Goal: Information Seeking & Learning: Learn about a topic

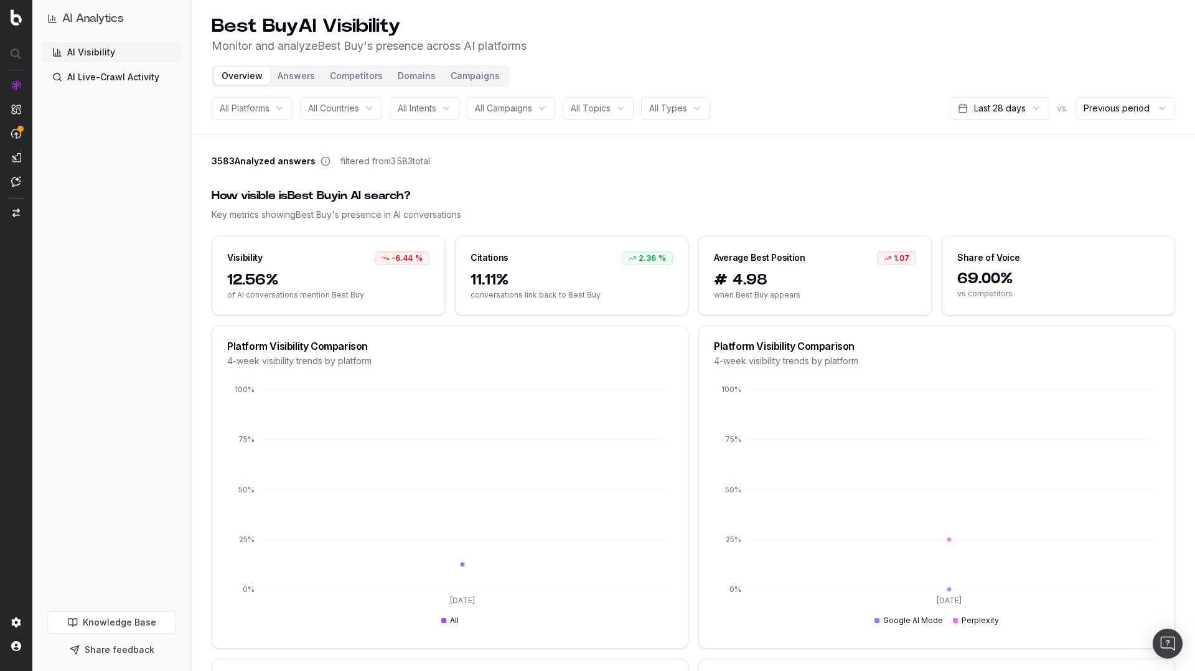
click at [501, 106] on span "All Campaigns" at bounding box center [503, 108] width 57 height 12
click at [623, 116] on div "All Topics" at bounding box center [598, 108] width 71 height 22
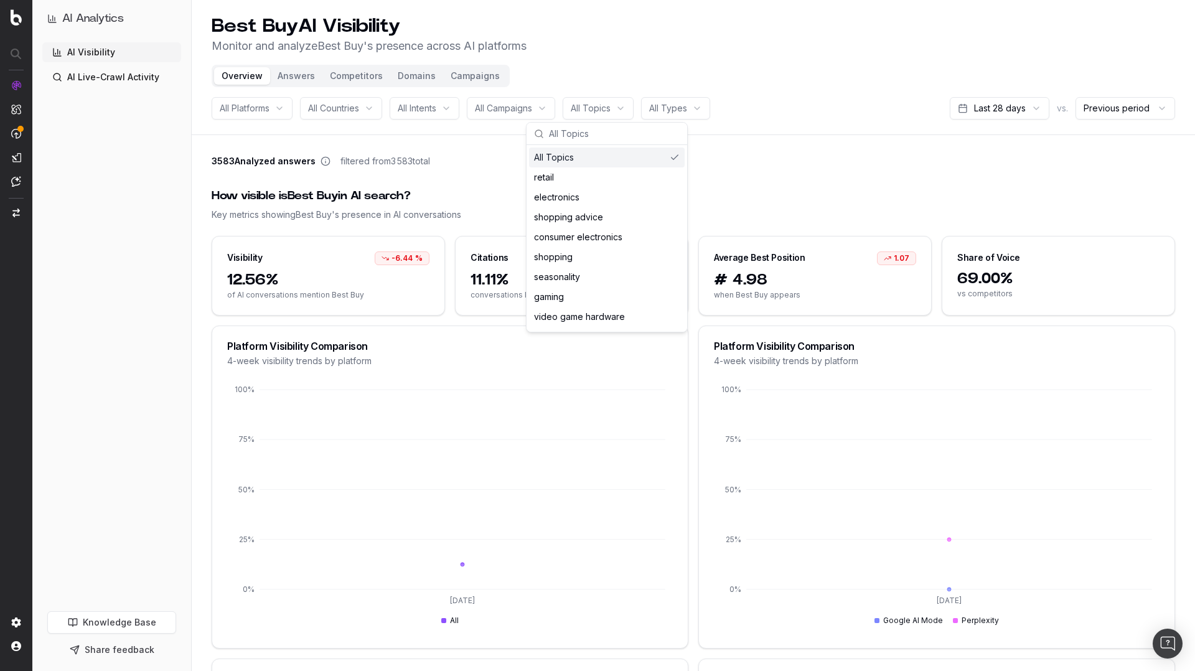
click at [691, 115] on html "AI Analytics AI Visibility AI Live-Crawl Activity Knowledge Base Share feedback…" at bounding box center [597, 335] width 1195 height 671
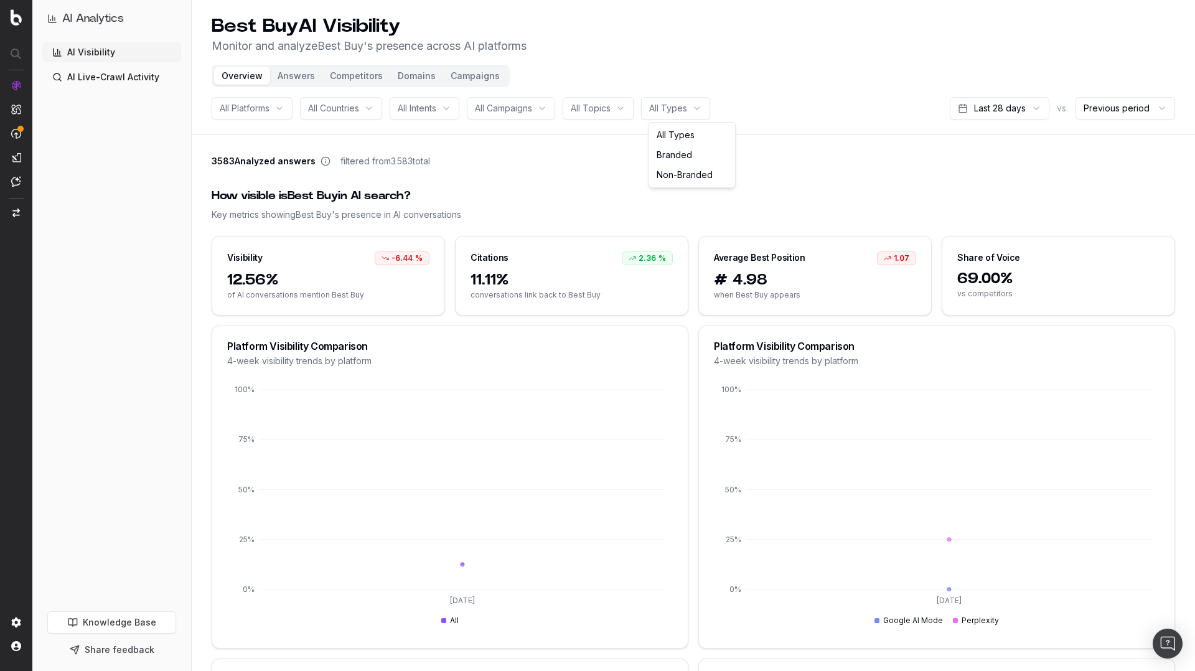
click at [444, 103] on html "AI Analytics AI Visibility AI Live-Crawl Activity Knowledge Base Share feedback…" at bounding box center [597, 335] width 1195 height 671
click at [283, 111] on div "All Platforms" at bounding box center [252, 108] width 81 height 22
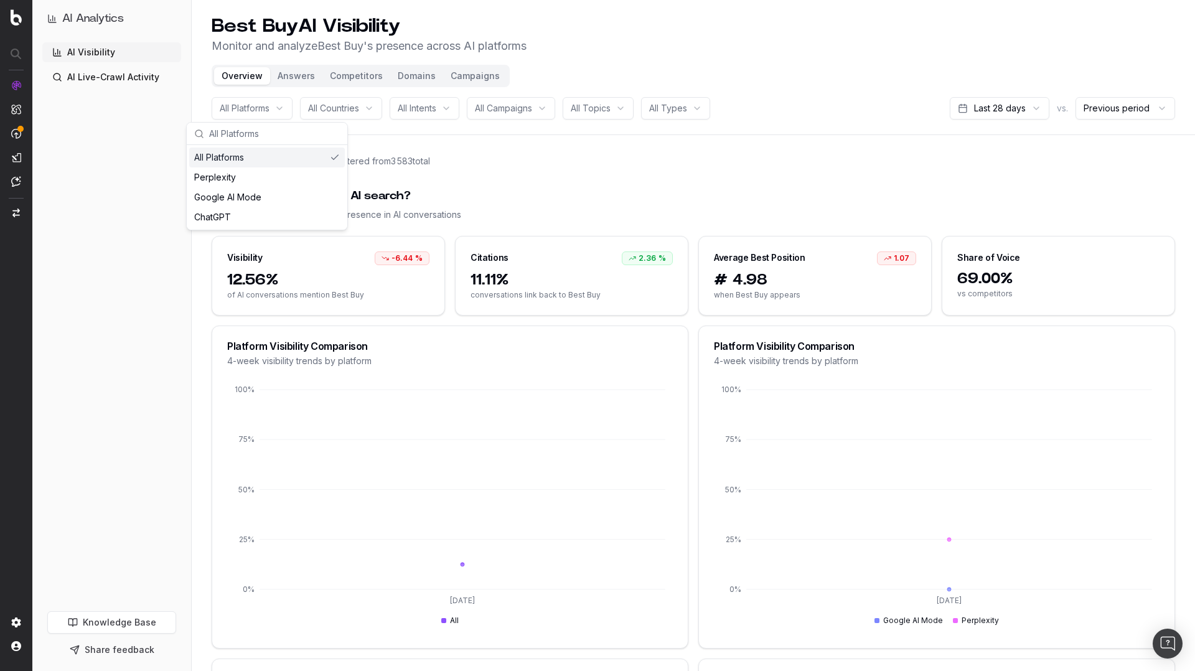
click at [323, 109] on span "All Countries" at bounding box center [333, 108] width 51 height 12
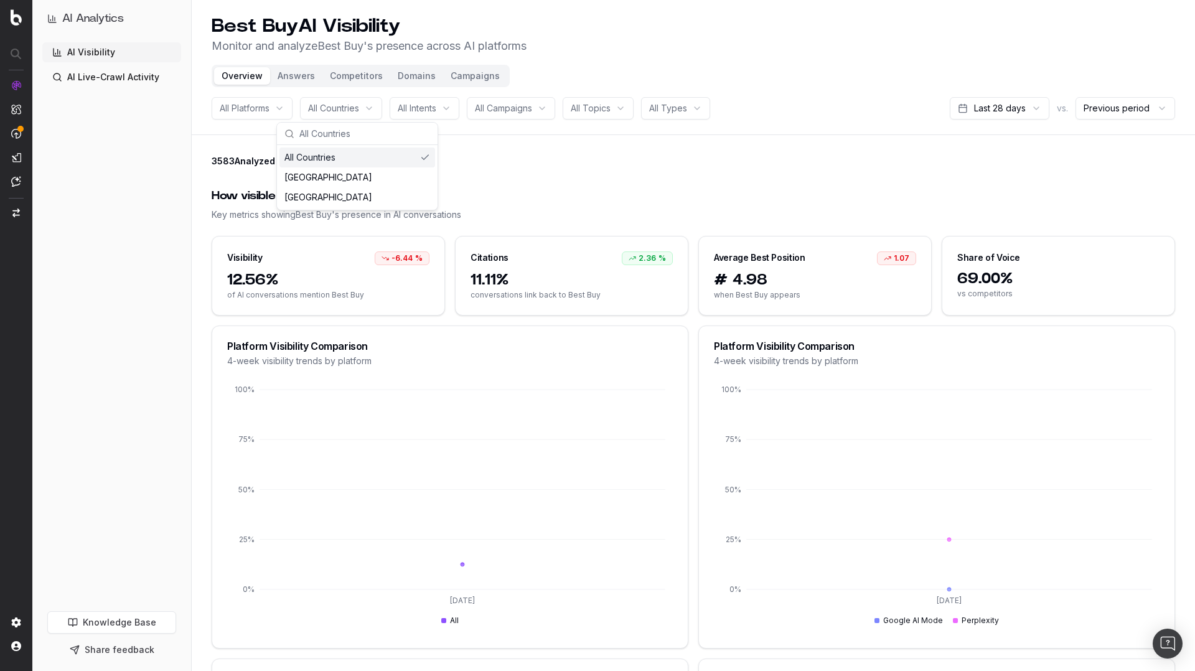
click at [399, 107] on div "All Intents" at bounding box center [425, 108] width 70 height 22
click at [486, 112] on span "All Campaigns" at bounding box center [503, 108] width 57 height 12
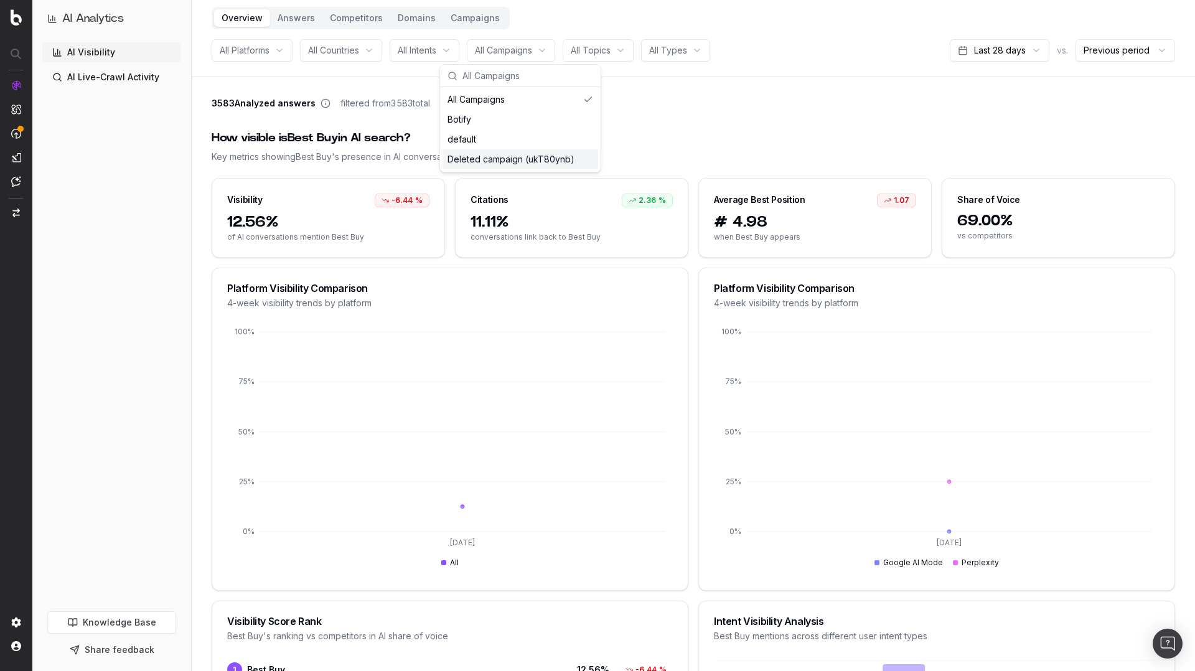
scroll to position [59, 0]
click at [591, 44] on span "All Topics" at bounding box center [591, 49] width 40 height 12
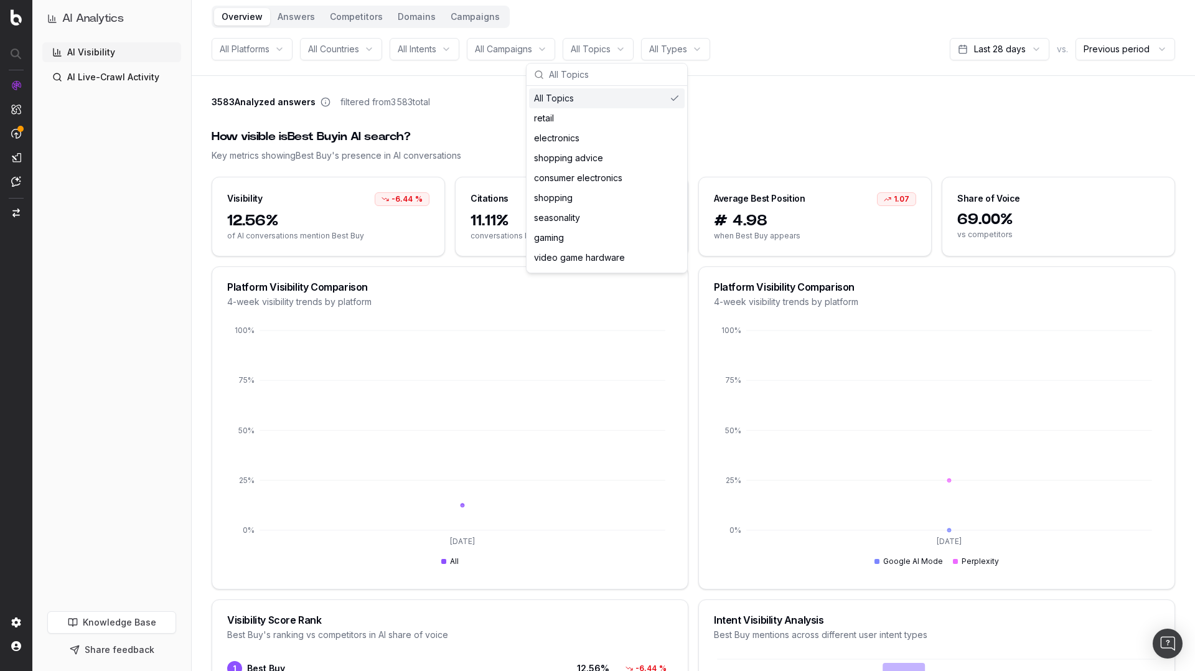
click at [591, 44] on span "All Topics" at bounding box center [591, 49] width 40 height 12
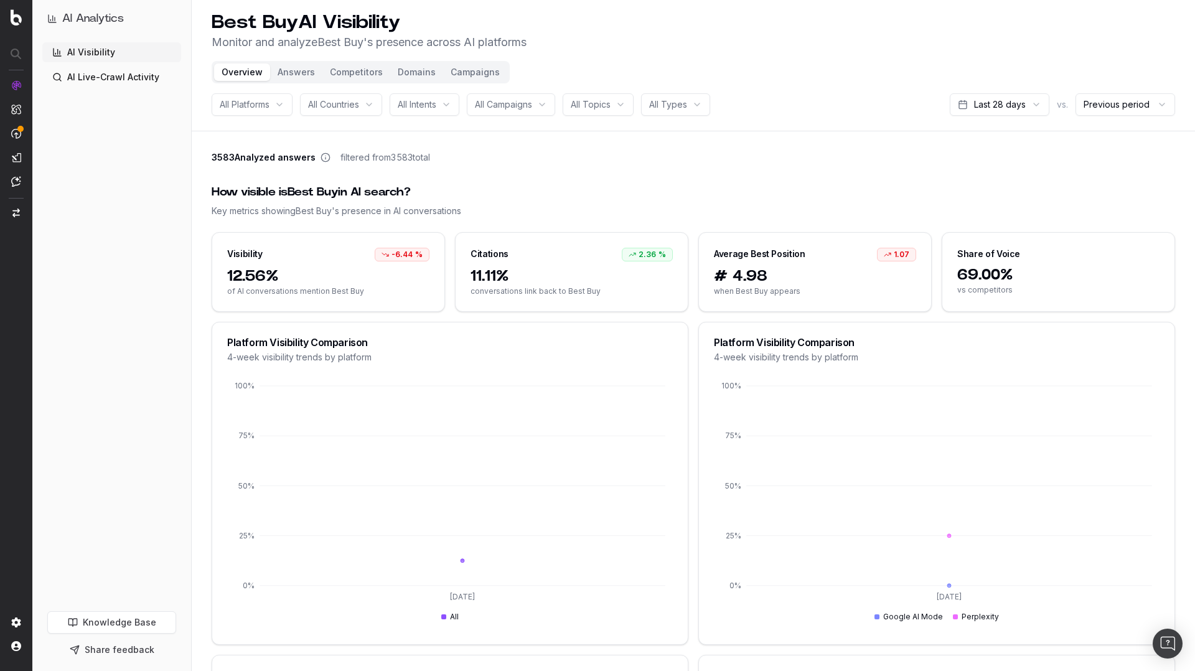
scroll to position [0, 0]
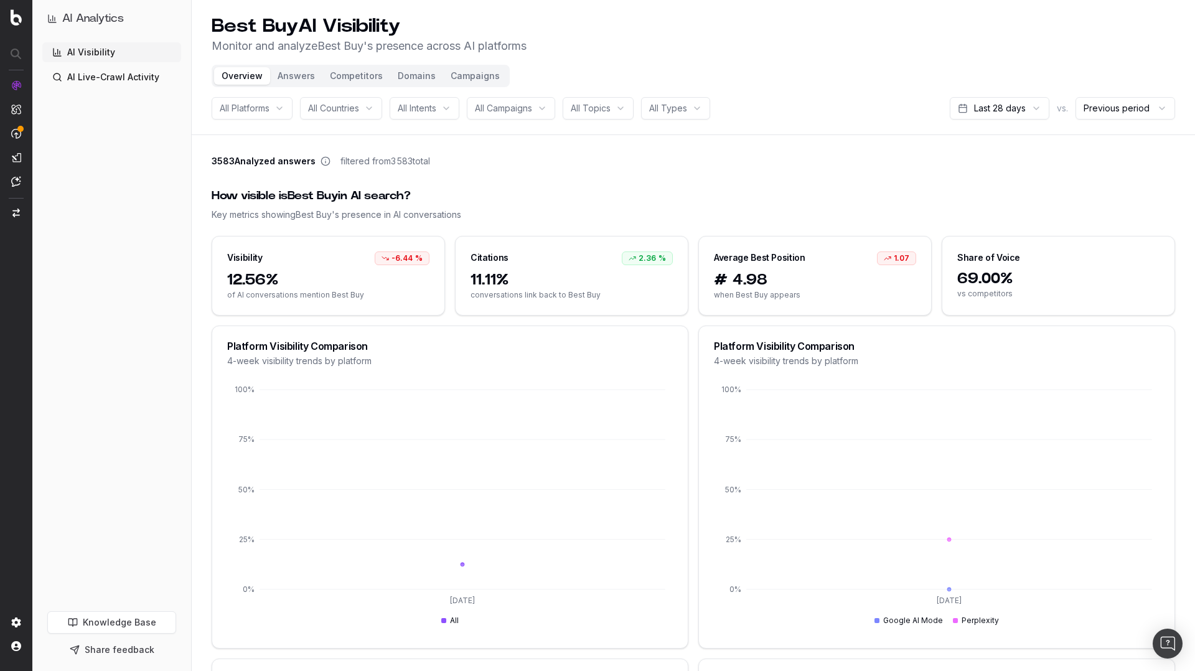
click at [302, 67] on button "Answers" at bounding box center [296, 75] width 52 height 17
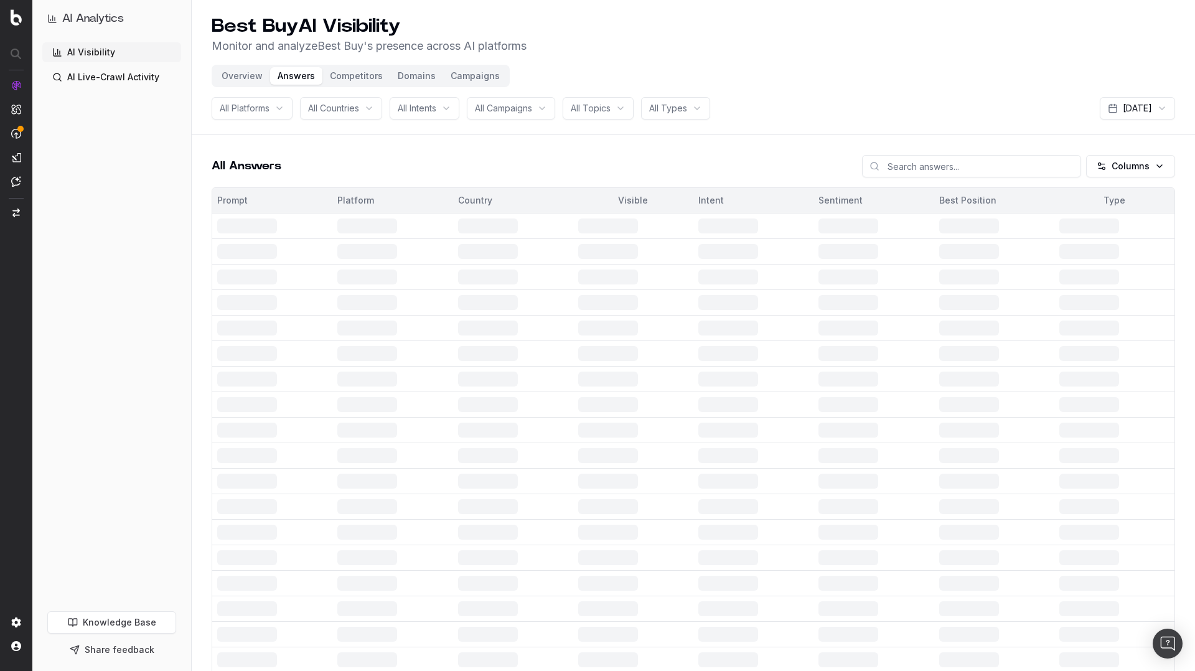
click at [477, 76] on button "Campaigns" at bounding box center [475, 75] width 64 height 17
click at [464, 77] on button "Campaigns" at bounding box center [475, 75] width 64 height 17
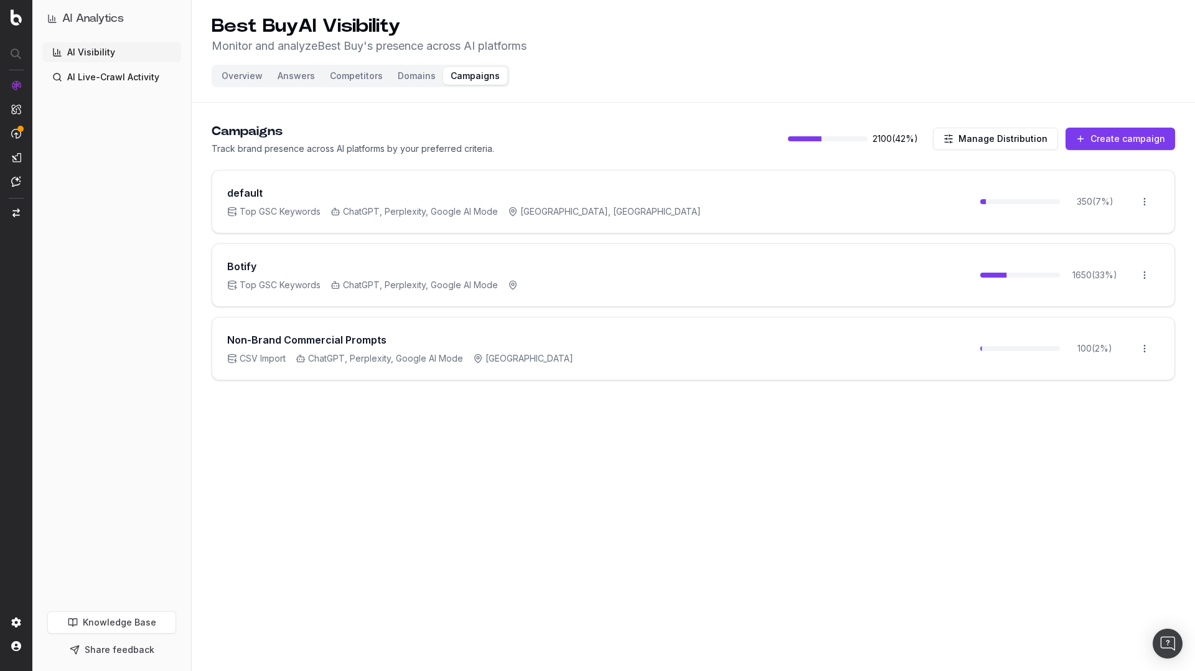
click at [240, 71] on button "Overview" at bounding box center [242, 75] width 56 height 17
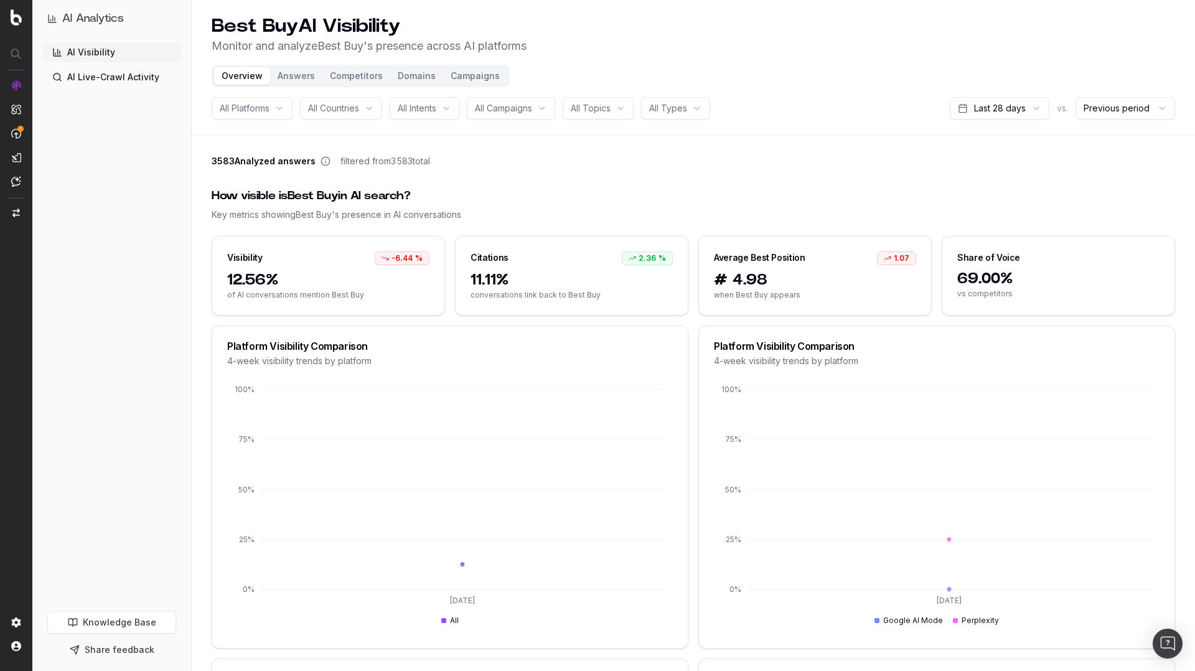
click at [472, 109] on div "All Campaigns" at bounding box center [511, 108] width 88 height 22
click at [445, 110] on div "All Intents" at bounding box center [425, 108] width 70 height 22
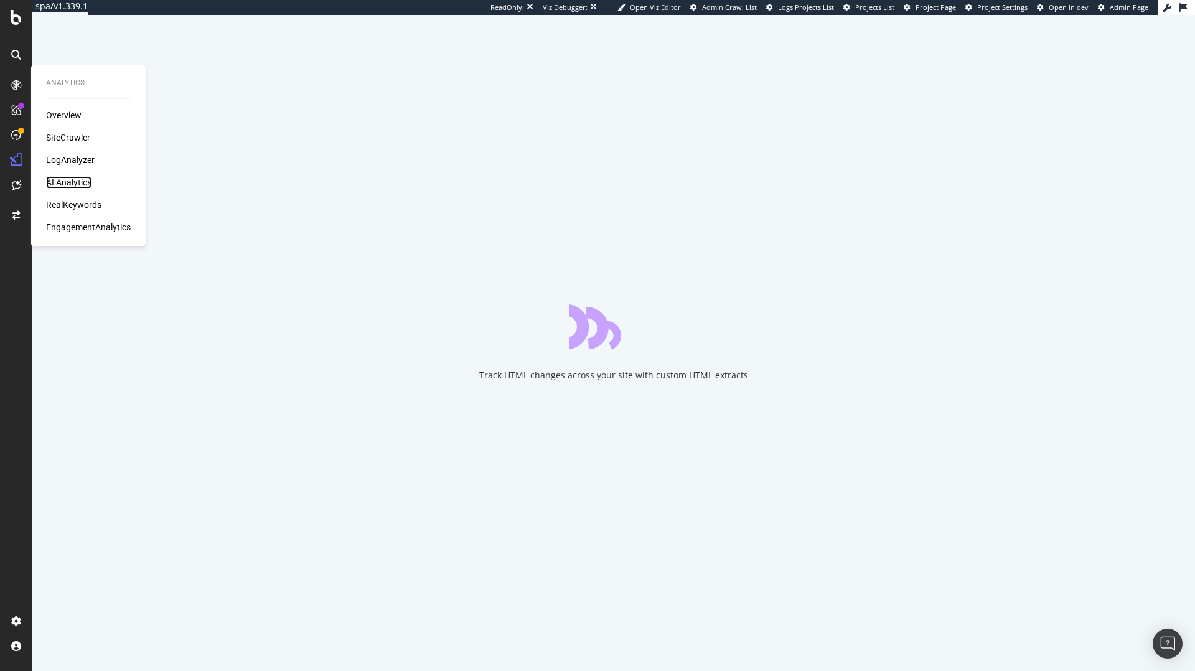
click at [49, 178] on div "AI Analytics" at bounding box center [68, 182] width 45 height 12
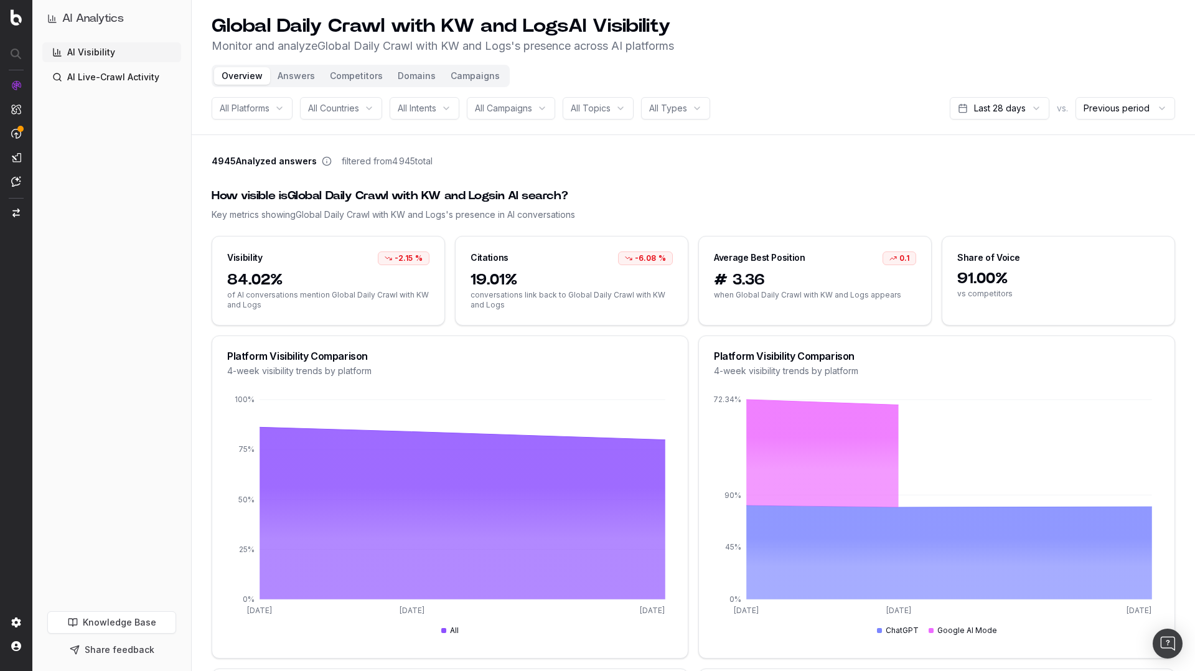
click at [519, 105] on span "All Campaigns" at bounding box center [503, 108] width 57 height 12
click at [474, 181] on div "Botify" at bounding box center [531, 177] width 156 height 20
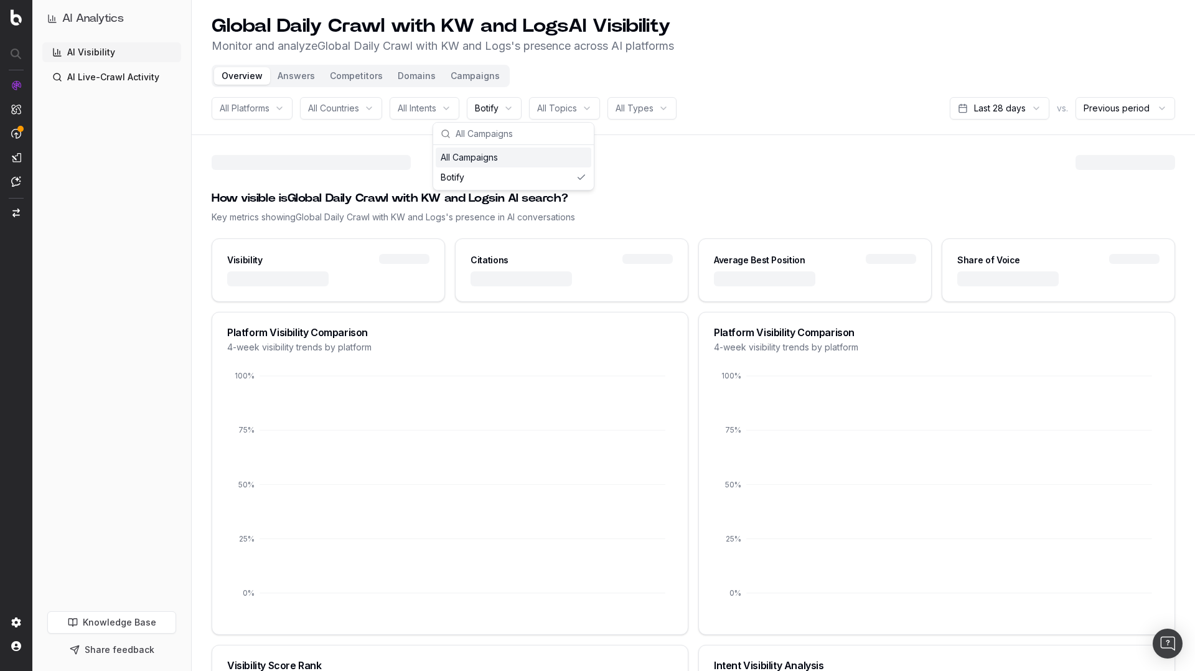
click at [470, 73] on button "Campaigns" at bounding box center [475, 75] width 64 height 17
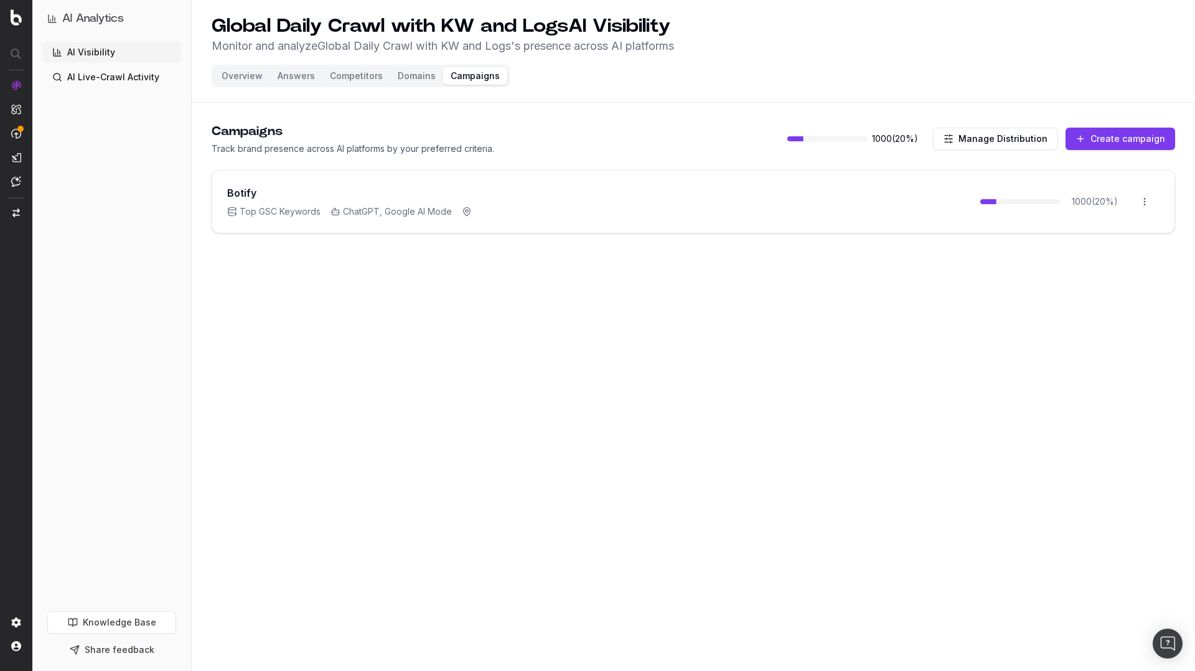
click at [240, 78] on button "Overview" at bounding box center [242, 75] width 56 height 17
